Goal: Information Seeking & Learning: Learn about a topic

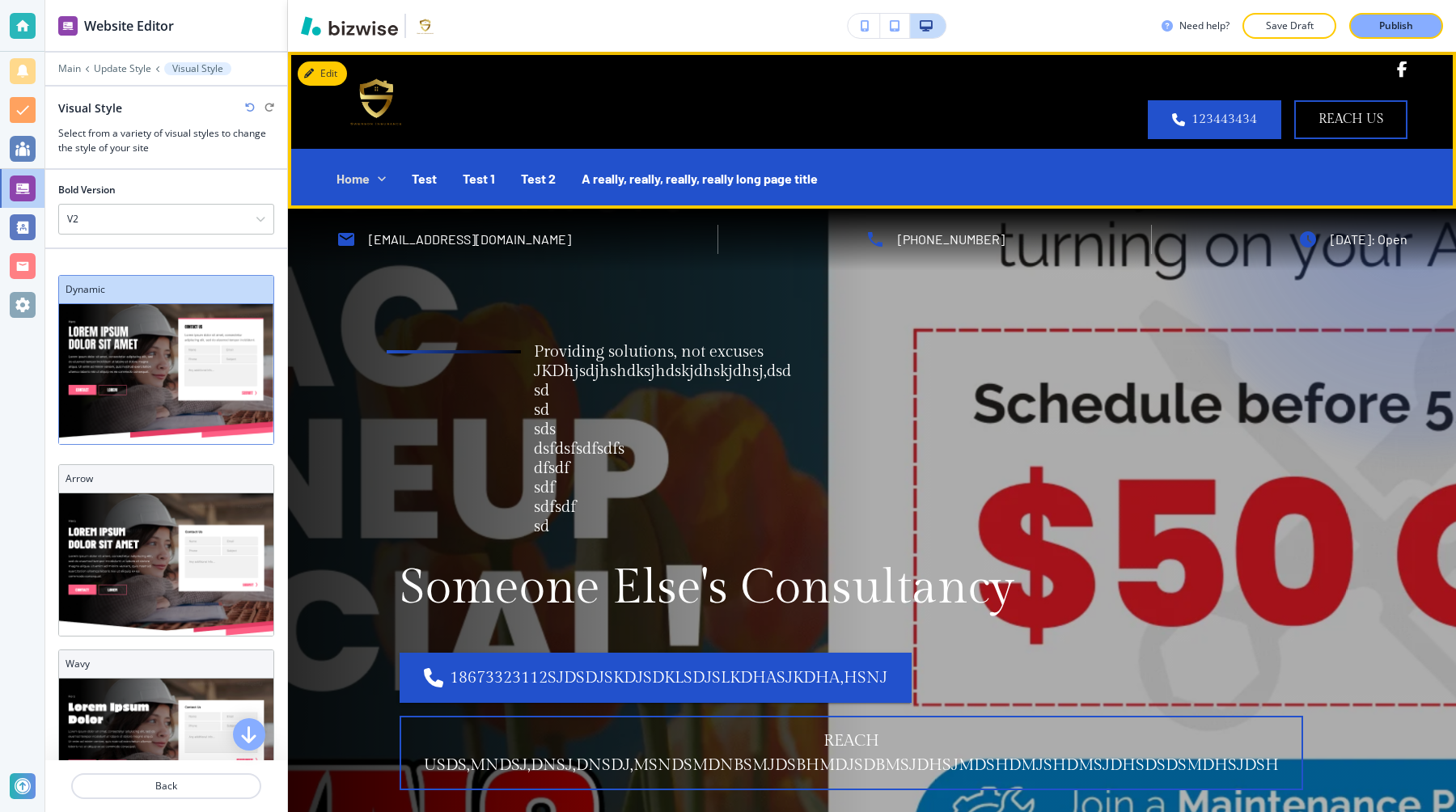
click at [380, 179] on icon at bounding box center [382, 179] width 8 height 5
click at [383, 174] on icon at bounding box center [382, 179] width 16 height 16
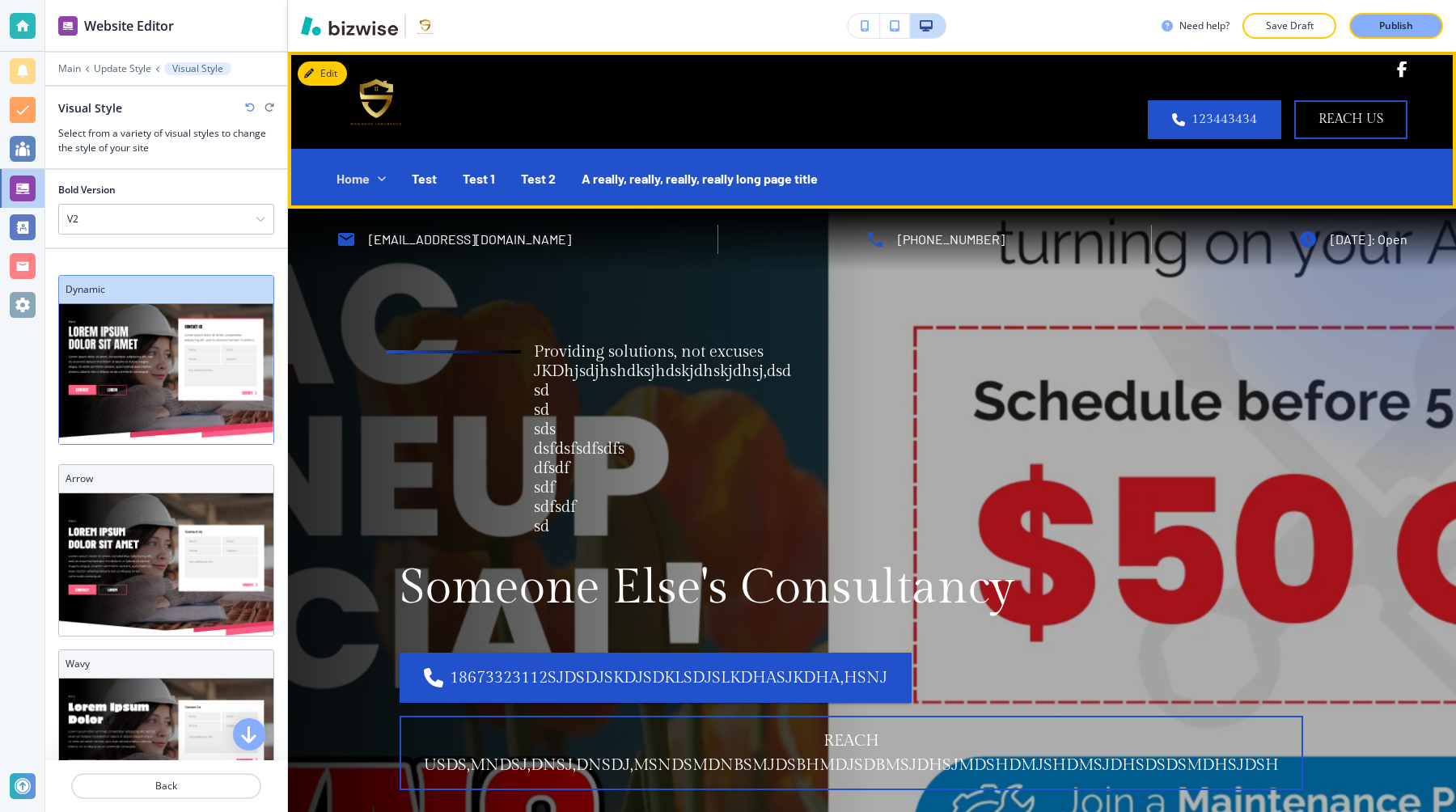
click at [380, 172] on icon at bounding box center [382, 179] width 16 height 16
click at [383, 179] on icon at bounding box center [382, 179] width 8 height 5
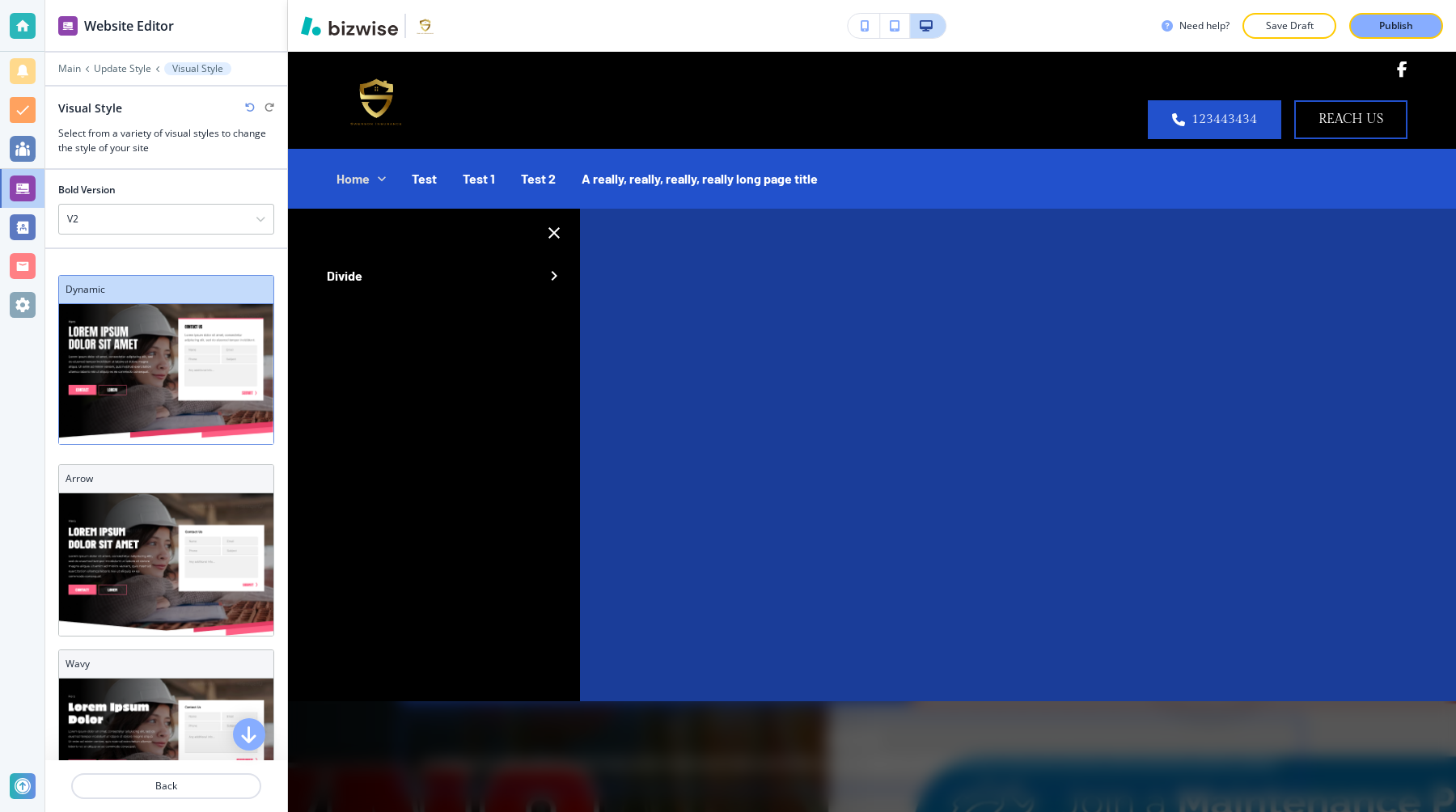
click at [551, 277] on icon "button" at bounding box center [555, 276] width 20 height 20
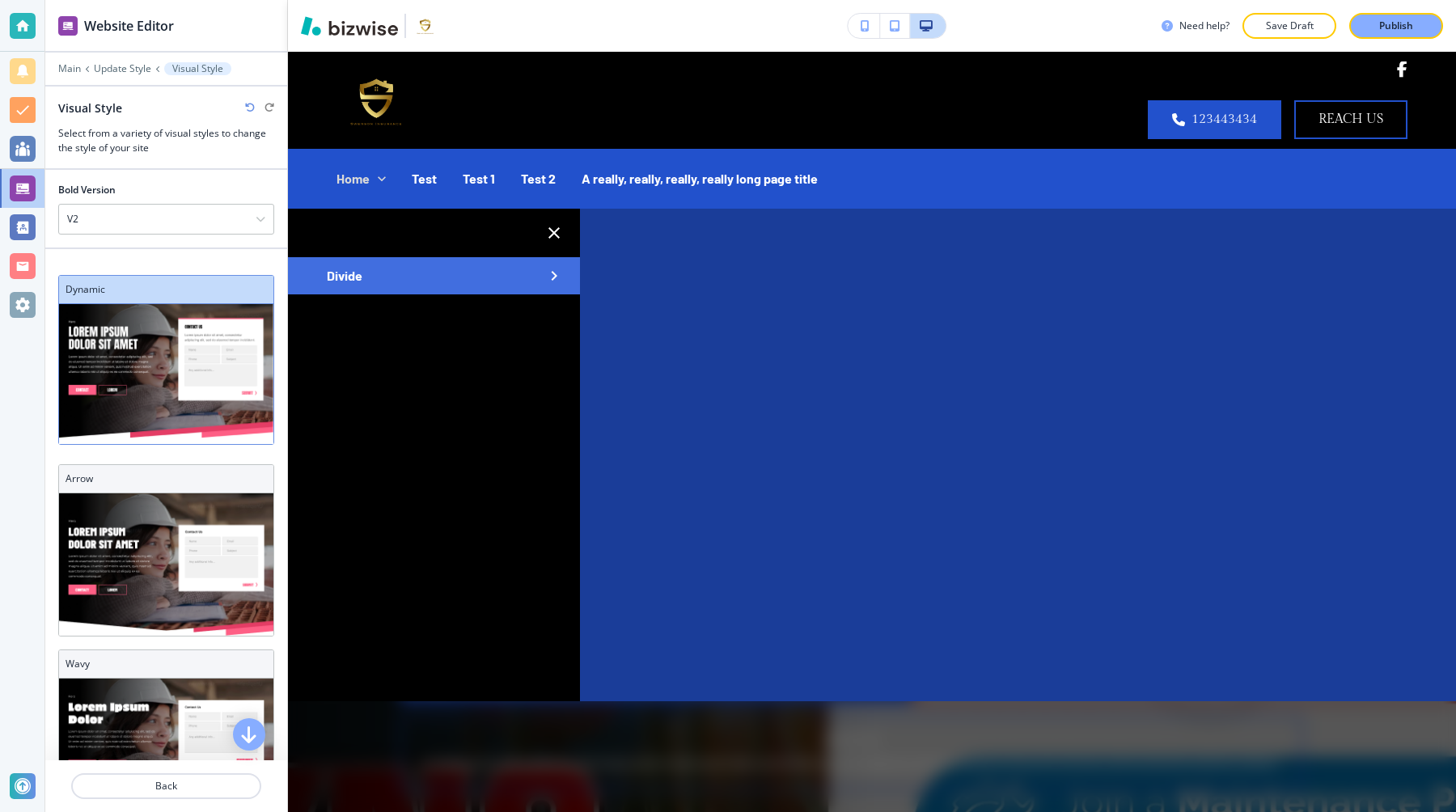
click at [553, 226] on icon "button" at bounding box center [555, 234] width 20 height 20
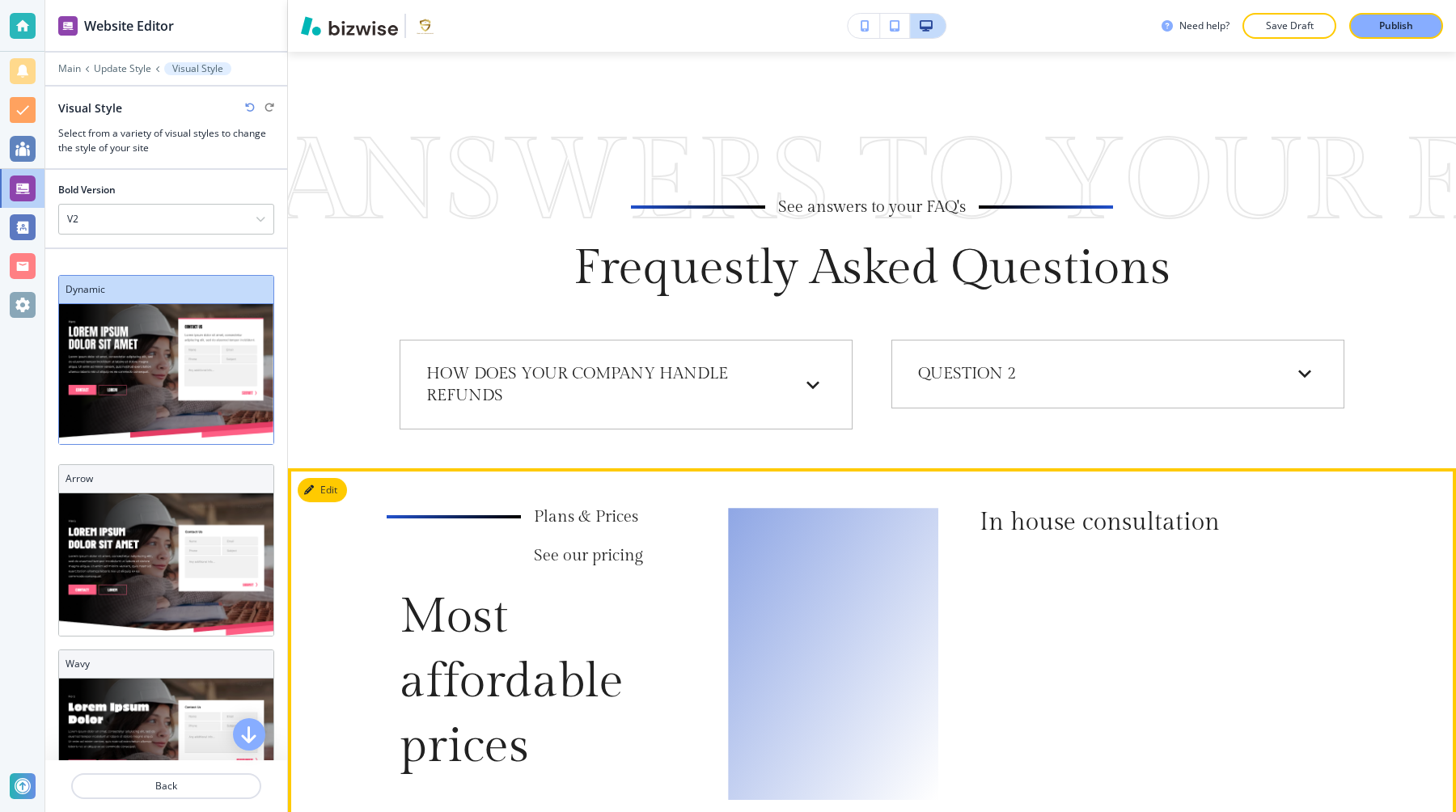
scroll to position [9873, 0]
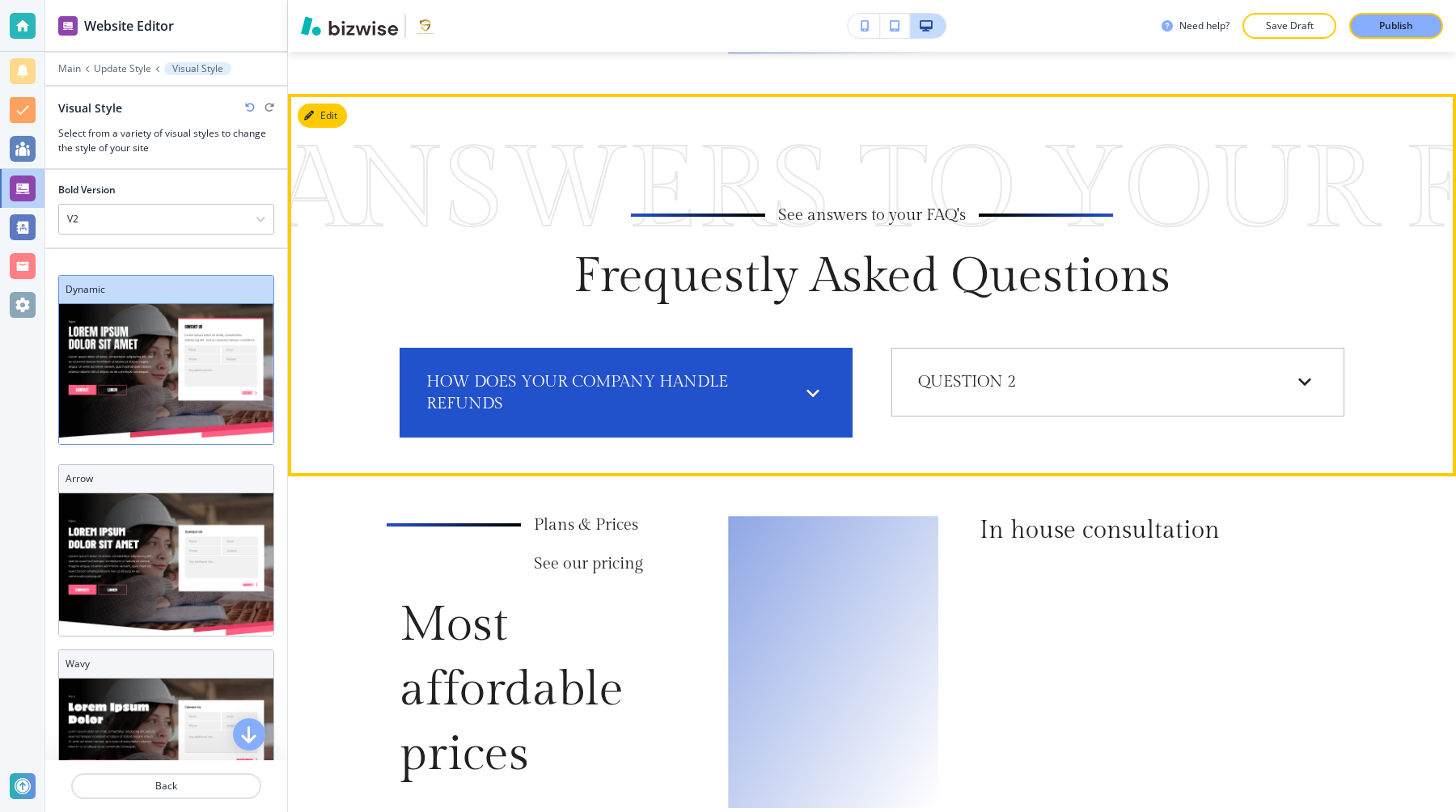
click at [746, 374] on p "How does your company handle refunds" at bounding box center [603, 392] width 354 height 43
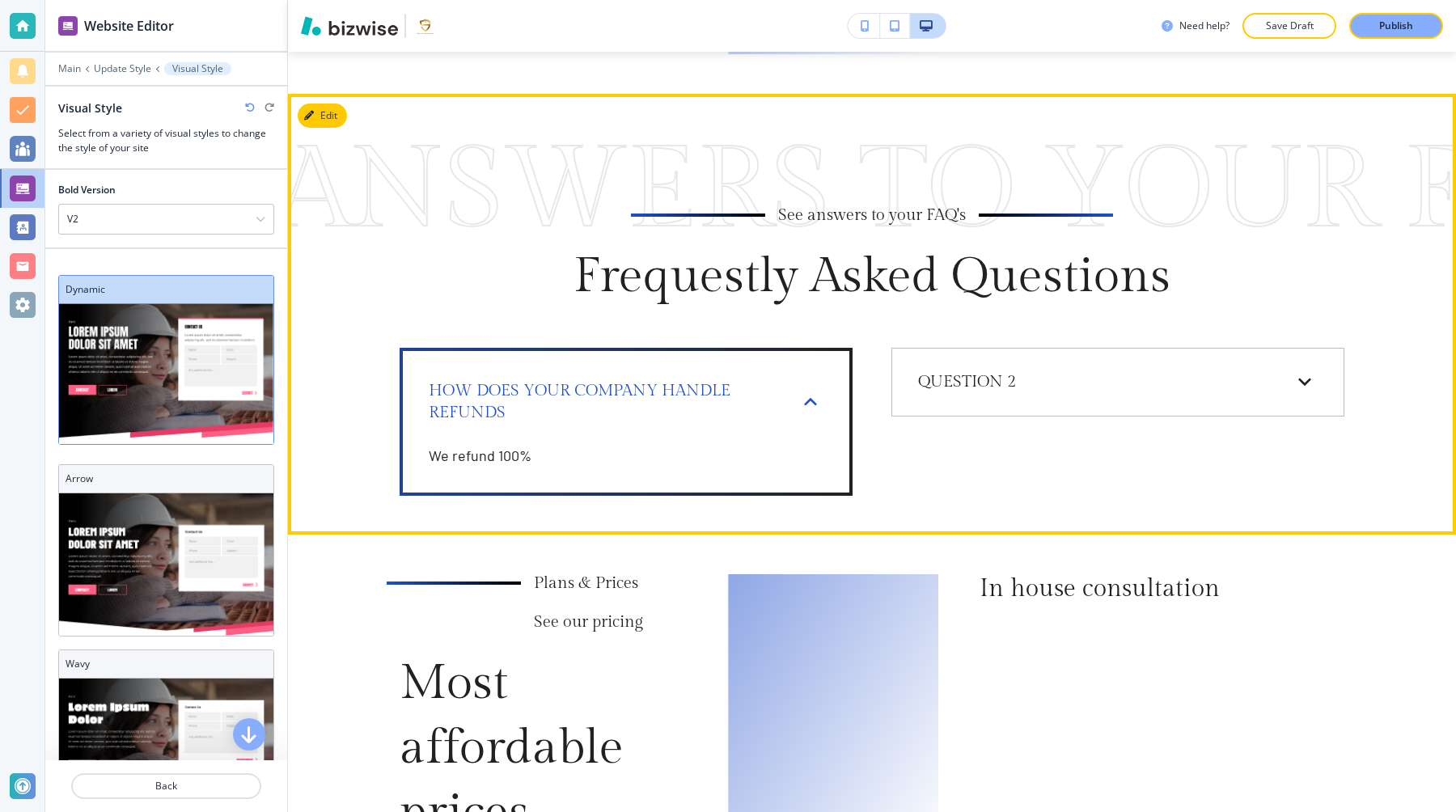
click at [746, 380] on p "How does your company handle refunds" at bounding box center [603, 401] width 350 height 43
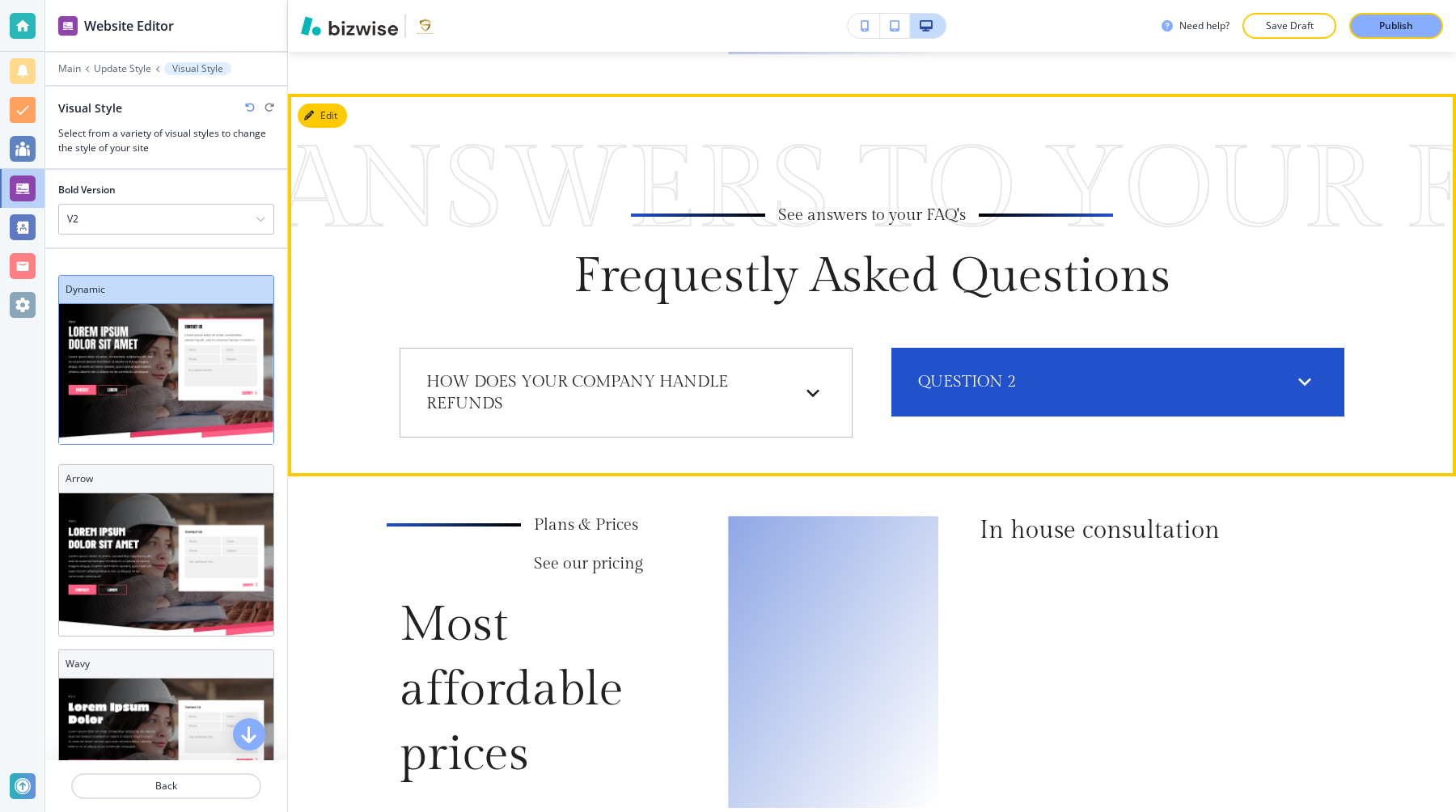
click at [963, 371] on p "Question 2" at bounding box center [967, 382] width 98 height 22
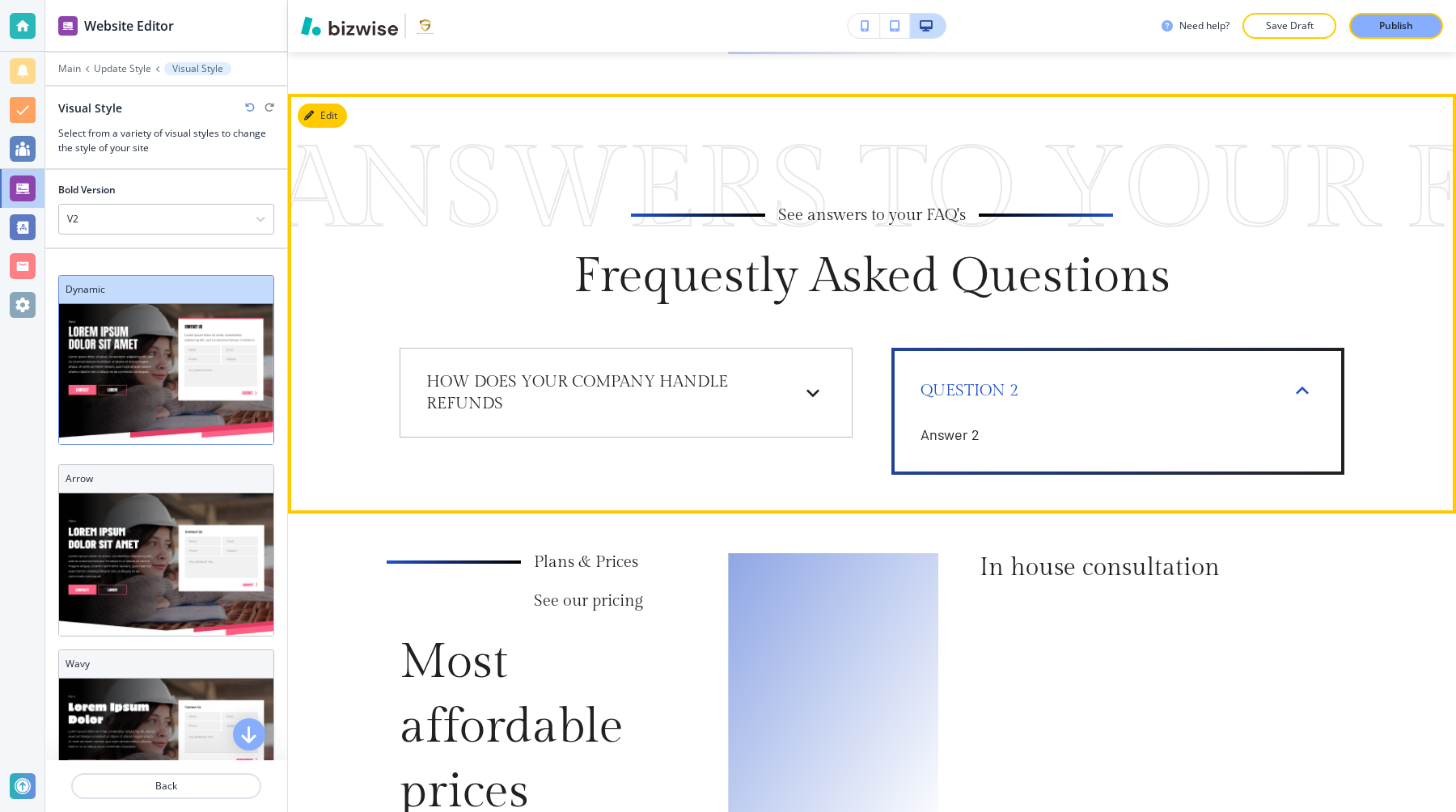
click at [963, 380] on p "Question 2" at bounding box center [969, 391] width 98 height 22
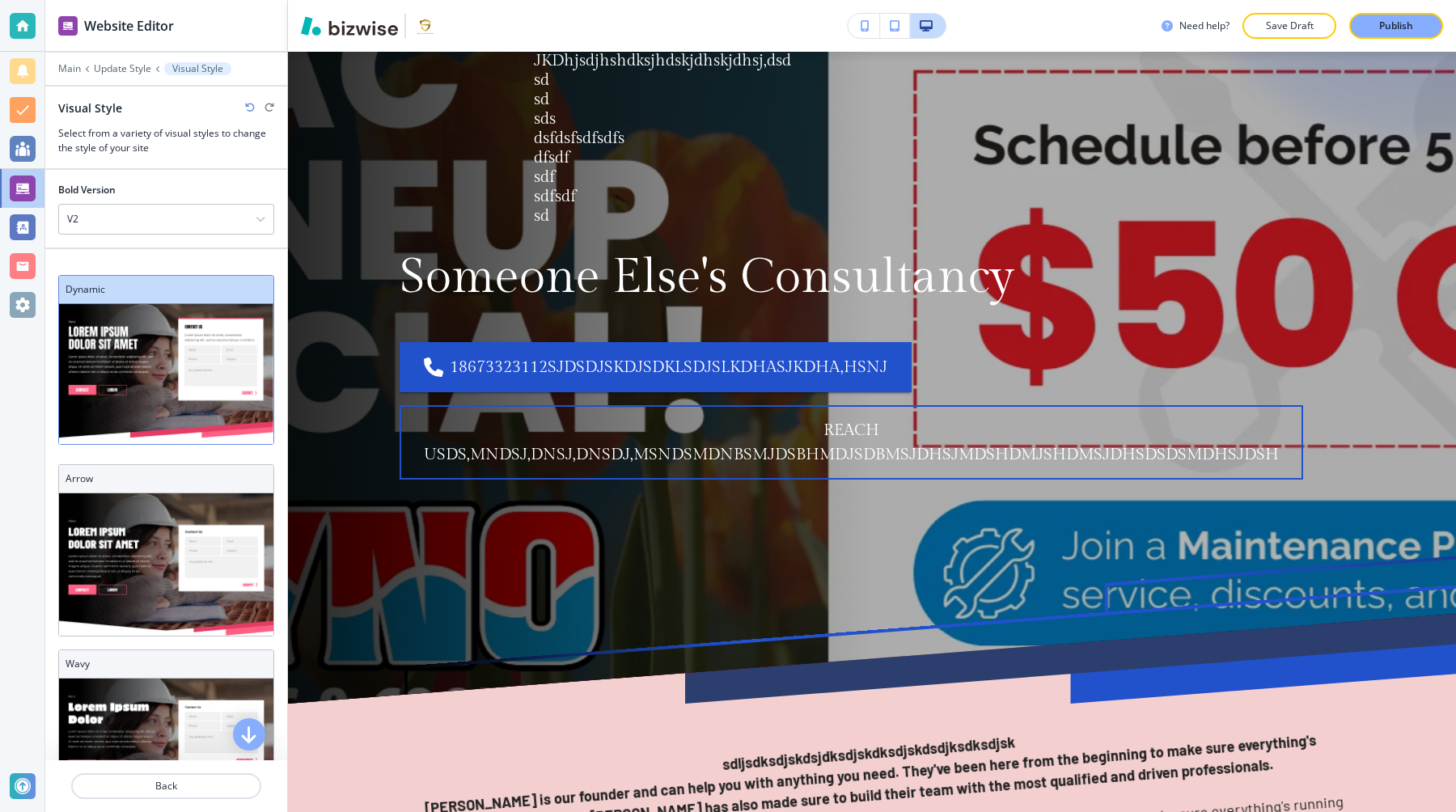
scroll to position [0, 0]
